Goal: Transaction & Acquisition: Purchase product/service

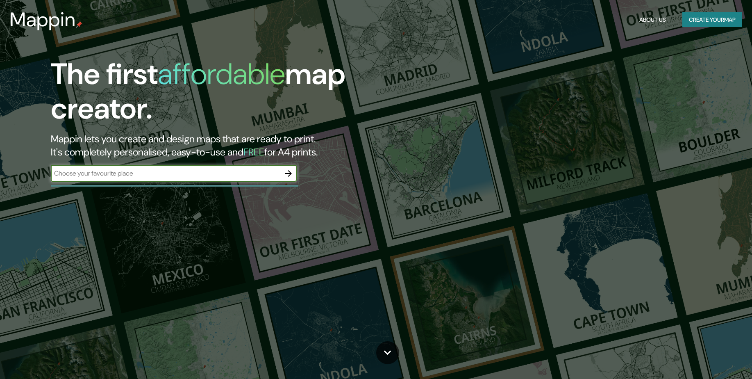
click at [159, 174] on input "text" at bounding box center [166, 173] width 230 height 9
type input "lagos [PERSON_NAME] [GEOGRAPHIC_DATA]"
click at [732, 14] on button "Create your map" at bounding box center [713, 19] width 60 height 15
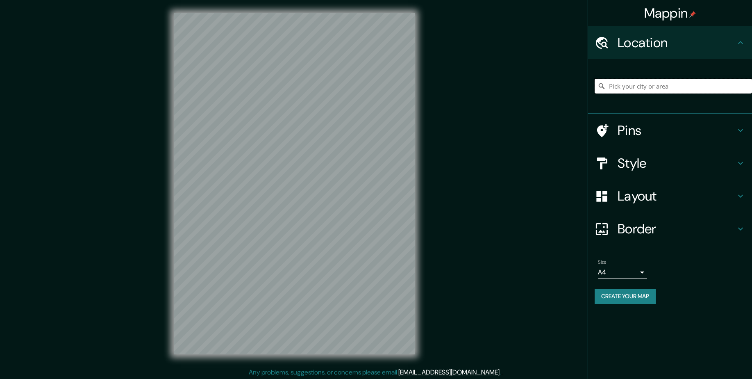
click at [690, 83] on input "Pick your city or area" at bounding box center [673, 86] width 157 height 15
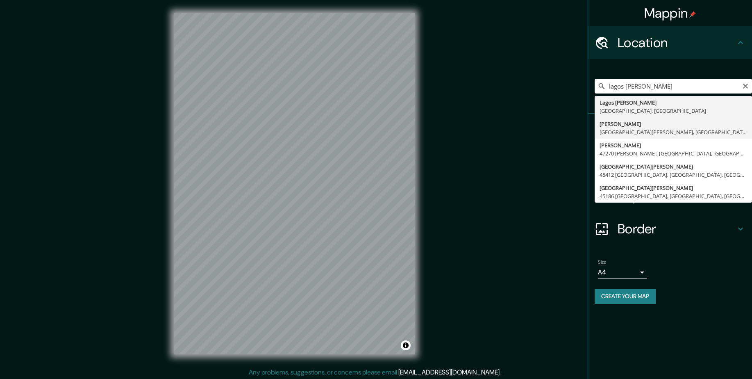
type input "[PERSON_NAME][GEOGRAPHIC_DATA][PERSON_NAME], [GEOGRAPHIC_DATA], [GEOGRAPHIC_DAT…"
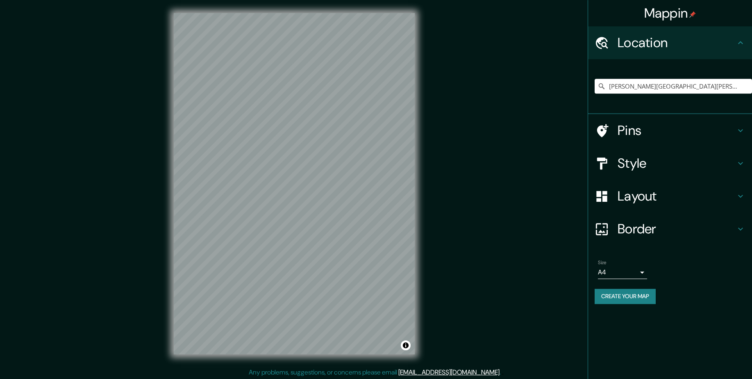
scroll to position [0, 0]
click at [624, 125] on h4 "Pins" at bounding box center [677, 130] width 118 height 16
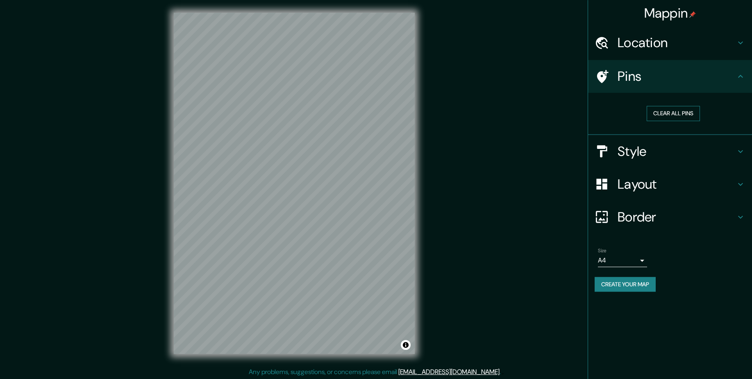
click at [665, 115] on button "Clear all pins" at bounding box center [673, 113] width 53 height 15
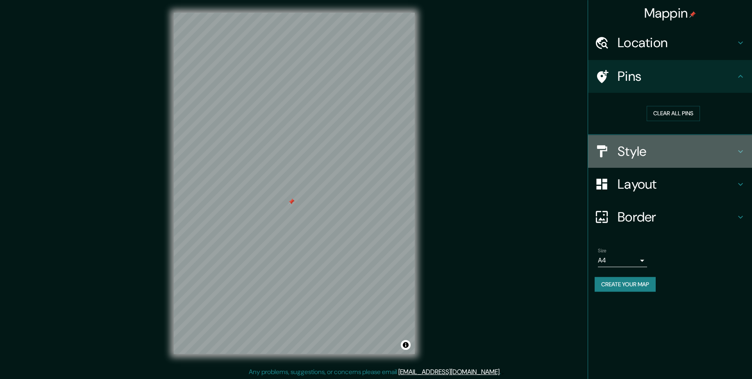
click at [662, 153] on h4 "Style" at bounding box center [677, 151] width 118 height 16
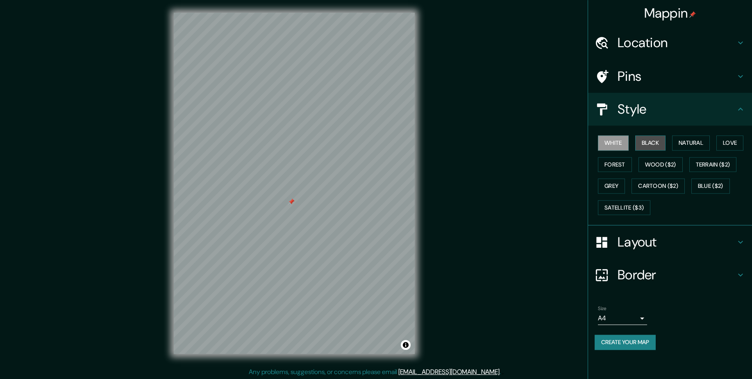
click at [662, 143] on button "Black" at bounding box center [651, 142] width 31 height 15
click at [705, 143] on button "Natural" at bounding box center [691, 142] width 38 height 15
click at [727, 145] on button "Love" at bounding box center [730, 142] width 27 height 15
click at [622, 164] on button "Forest" at bounding box center [615, 164] width 34 height 15
click at [650, 168] on button "Wood ($2)" at bounding box center [661, 164] width 44 height 15
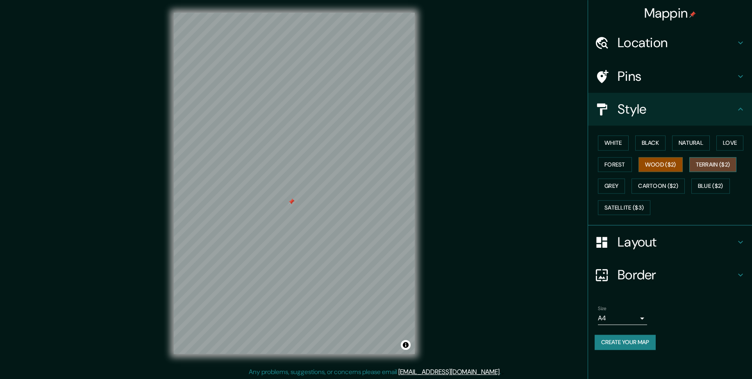
click at [723, 168] on button "Terrain ($2)" at bounding box center [714, 164] width 48 height 15
click at [622, 187] on button "Grey" at bounding box center [611, 185] width 27 height 15
click at [670, 167] on button "Wood ($2)" at bounding box center [661, 164] width 44 height 15
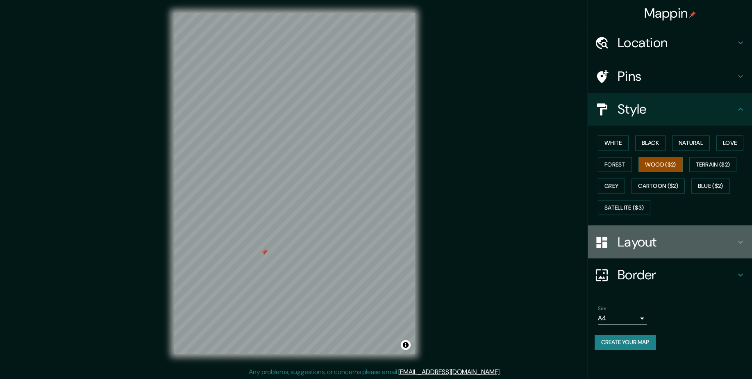
click at [664, 243] on h4 "Layout" at bounding box center [677, 242] width 118 height 16
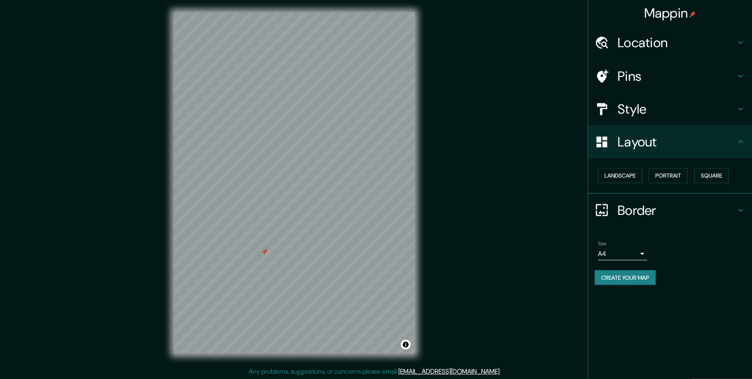
scroll to position [2, 0]
click at [623, 178] on button "Landscape" at bounding box center [620, 175] width 44 height 15
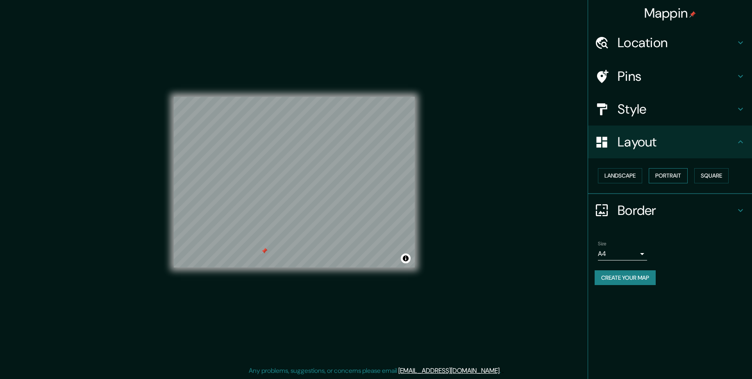
click at [672, 178] on button "Portrait" at bounding box center [668, 175] width 39 height 15
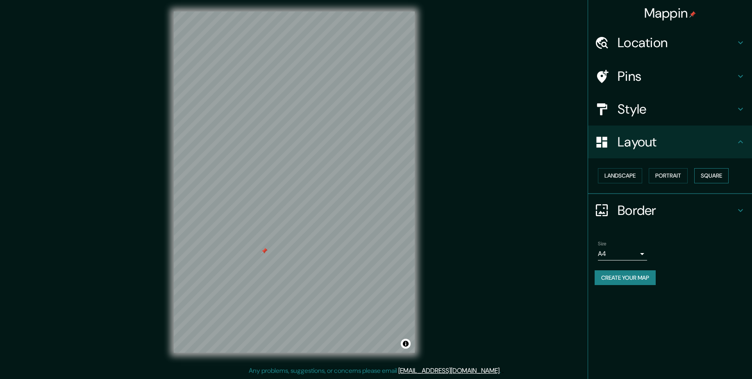
click at [700, 178] on button "Square" at bounding box center [712, 175] width 34 height 15
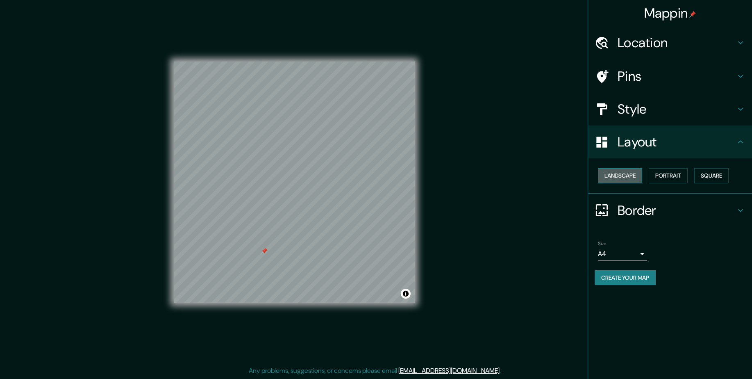
click at [638, 178] on button "Landscape" at bounding box center [620, 175] width 44 height 15
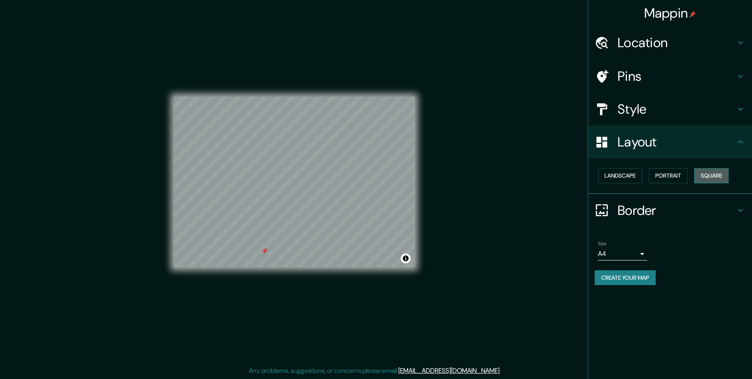
click at [720, 179] on button "Square" at bounding box center [712, 175] width 34 height 15
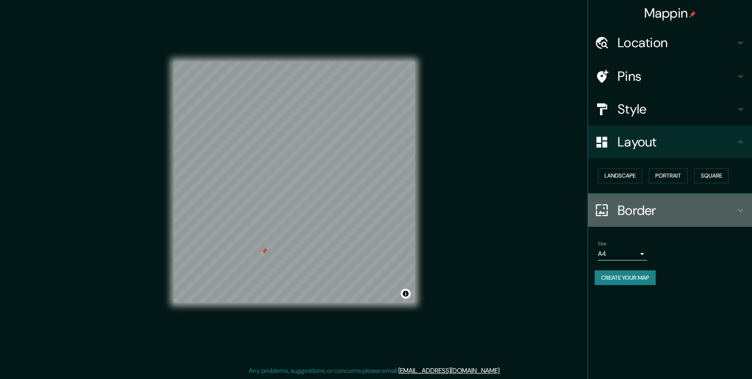
click at [649, 210] on h4 "Border" at bounding box center [677, 210] width 118 height 16
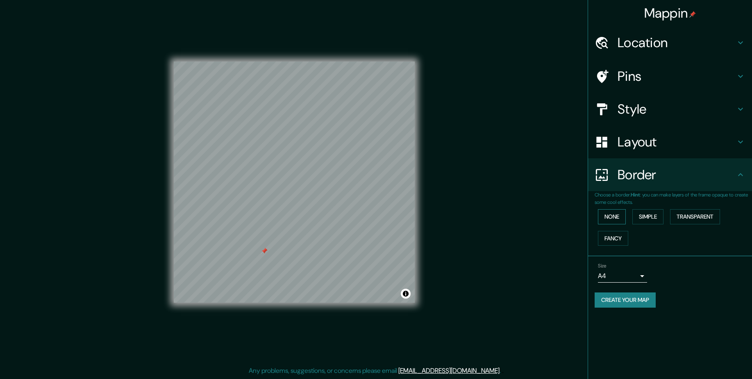
click at [619, 221] on button "None" at bounding box center [612, 216] width 28 height 15
click at [638, 219] on button "Simple" at bounding box center [648, 216] width 31 height 15
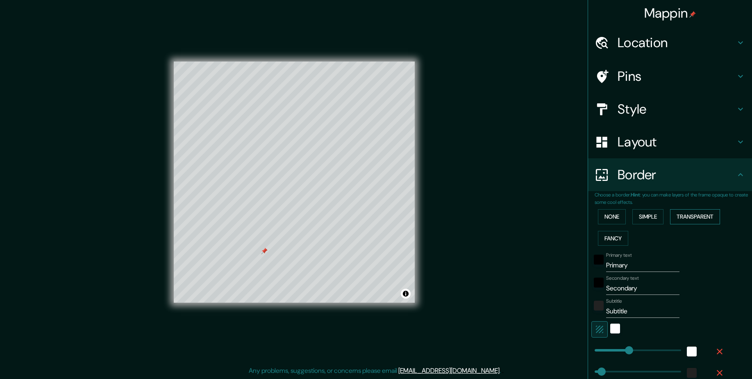
click at [682, 216] on button "Transparent" at bounding box center [695, 216] width 50 height 15
click at [611, 234] on button "Fancy" at bounding box center [613, 238] width 30 height 15
click at [622, 220] on button "None" at bounding box center [612, 216] width 28 height 15
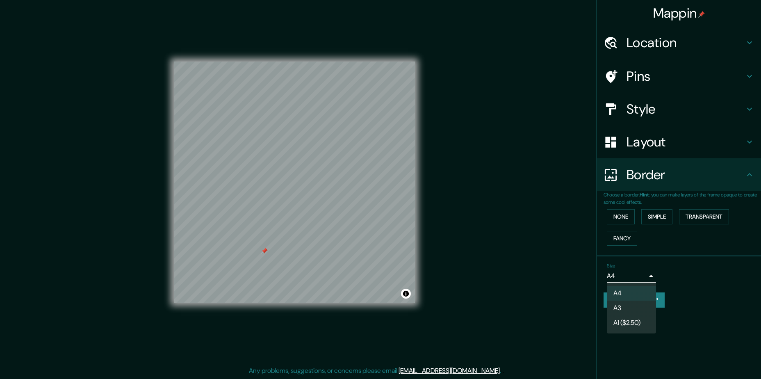
click at [640, 273] on body "Mappin Location Lagos De Moreno, 47515 Lagos de Moreno, Jalisco, México Pins St…" at bounding box center [380, 187] width 761 height 379
click at [634, 296] on li "A4" at bounding box center [631, 293] width 49 height 15
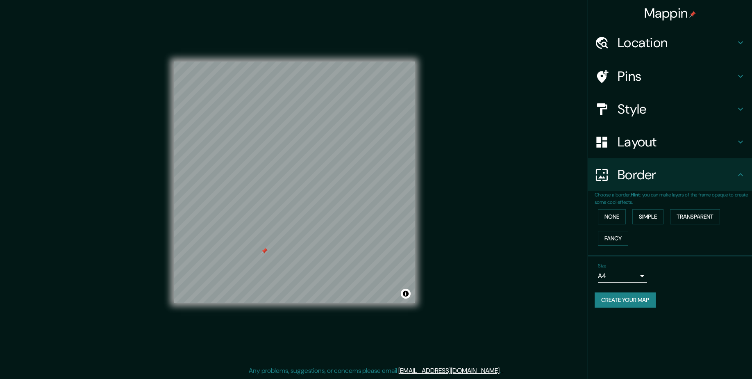
click at [706, 162] on div "Border" at bounding box center [670, 174] width 164 height 33
click at [669, 111] on h4 "Style" at bounding box center [677, 109] width 118 height 16
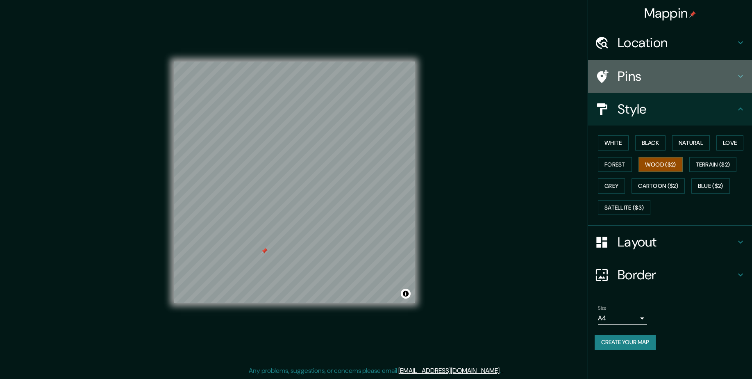
click at [673, 75] on h4 "Pins" at bounding box center [677, 76] width 118 height 16
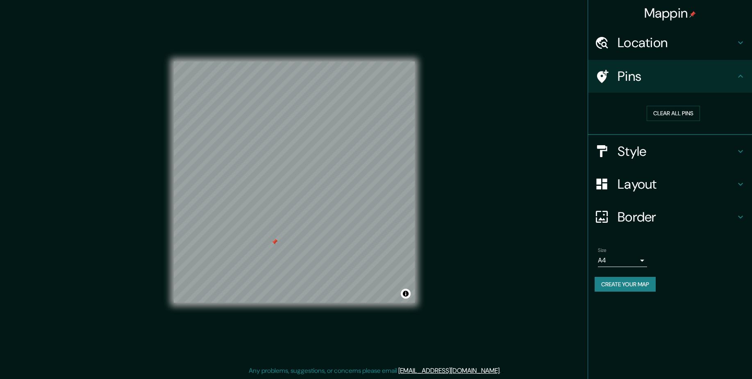
drag, startPoint x: 267, startPoint y: 251, endPoint x: 277, endPoint y: 242, distance: 13.7
click at [277, 242] on div at bounding box center [274, 242] width 7 height 7
click at [686, 109] on button "Clear all pins" at bounding box center [673, 113] width 53 height 15
click at [664, 109] on button "Clear all pins" at bounding box center [673, 113] width 53 height 15
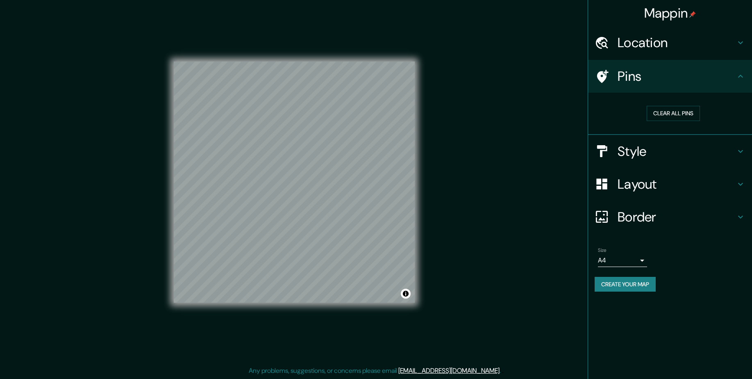
click at [692, 72] on h4 "Pins" at bounding box center [677, 76] width 118 height 16
